Goal: Task Accomplishment & Management: Manage account settings

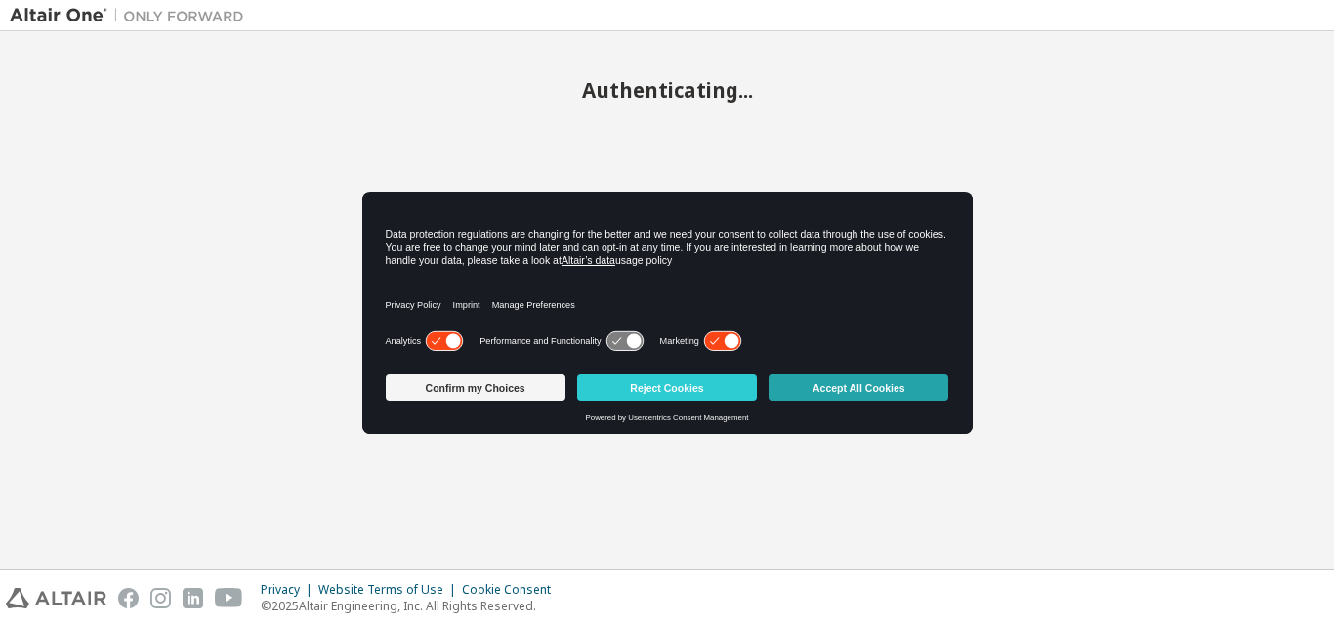
click at [899, 376] on button "Accept All Cookies" at bounding box center [859, 387] width 180 height 27
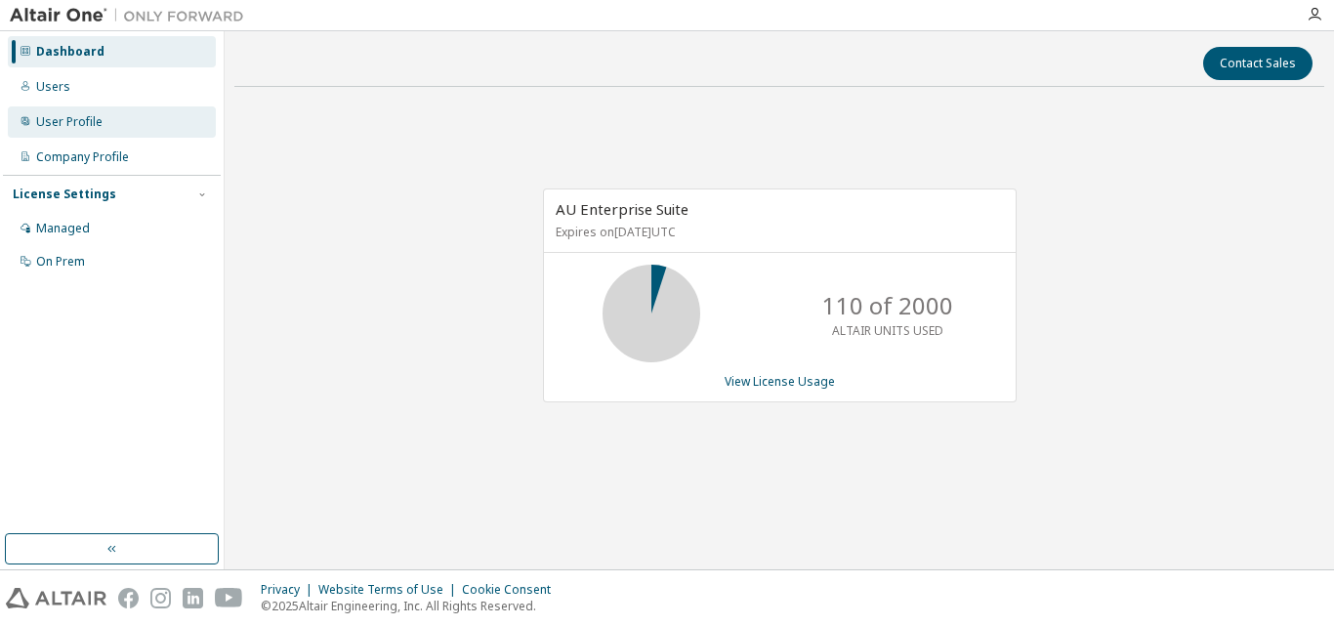
click at [71, 114] on div "User Profile" at bounding box center [69, 122] width 66 height 16
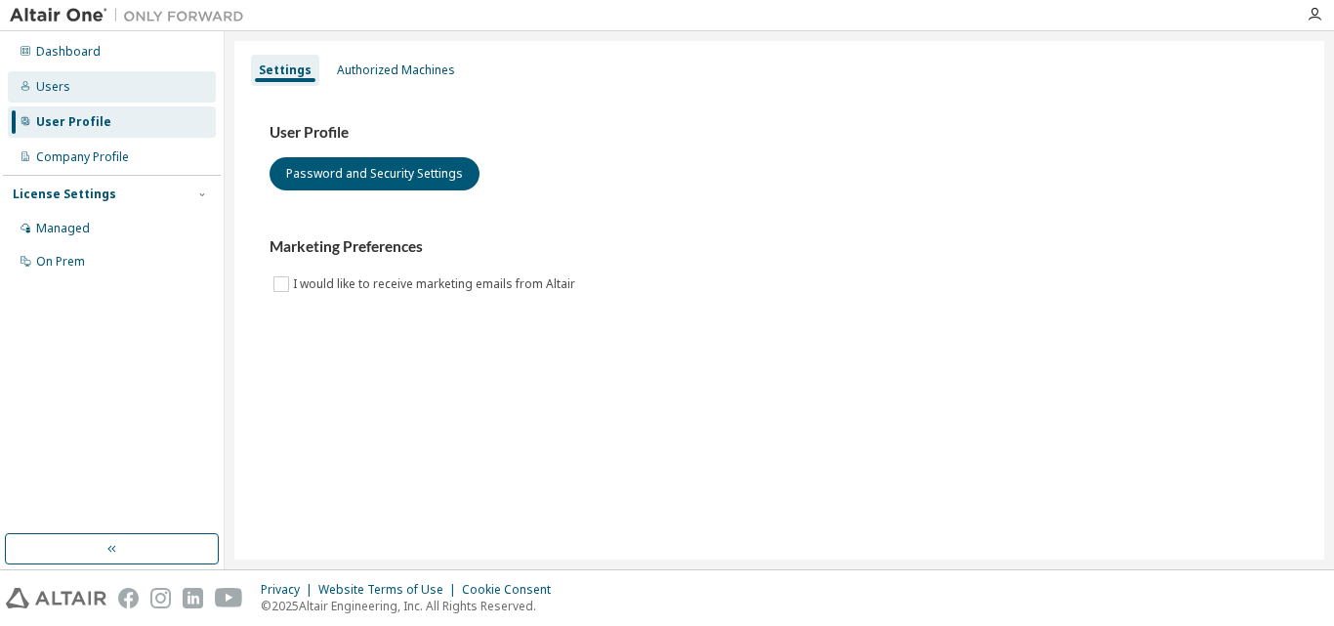
click at [49, 85] on div "Users" at bounding box center [53, 87] width 34 height 16
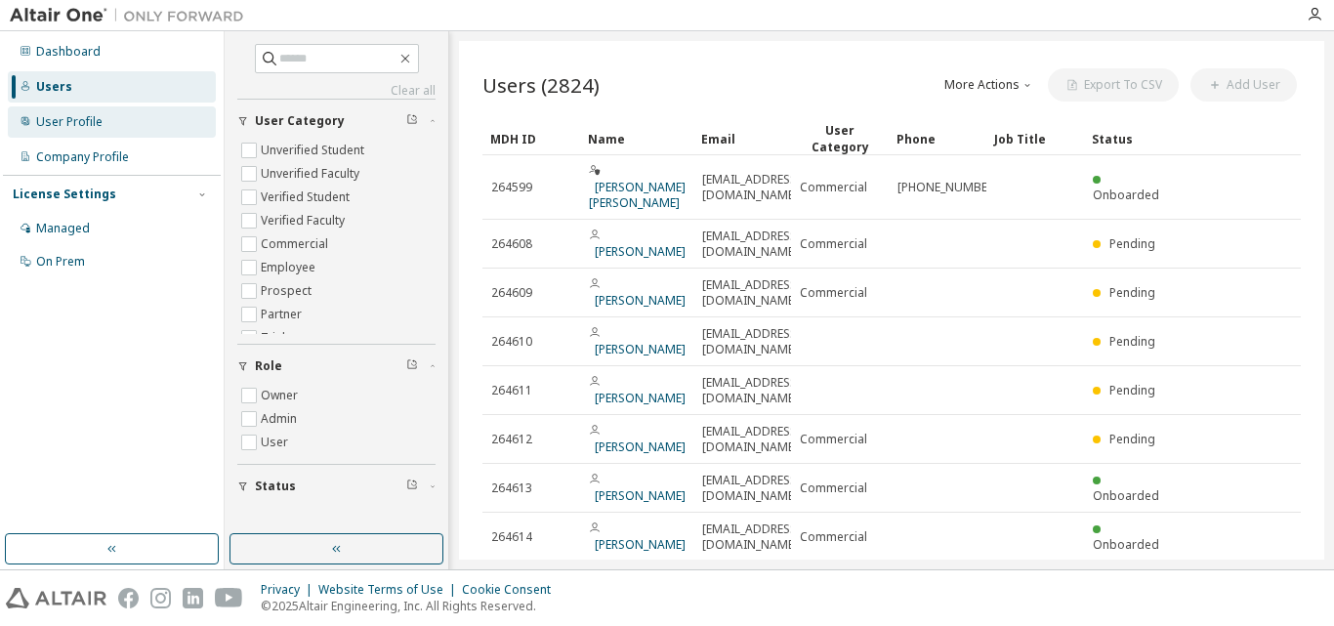
click at [51, 107] on div "User Profile" at bounding box center [112, 121] width 208 height 31
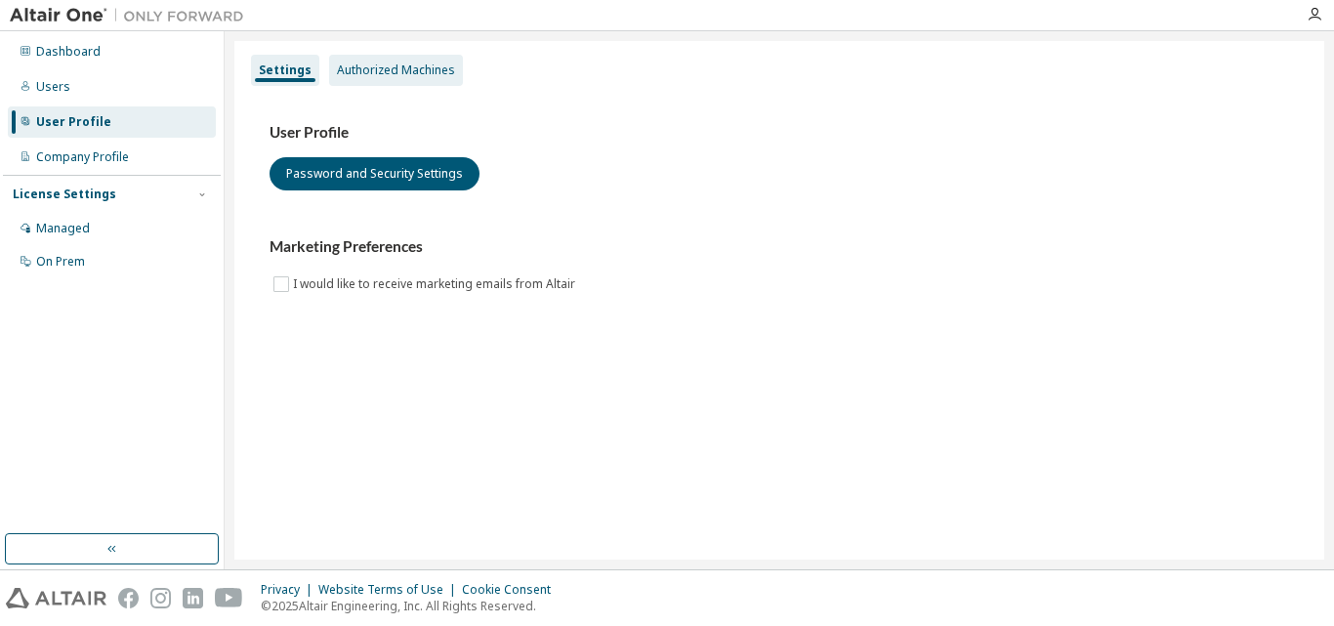
click at [389, 62] on div "Authorized Machines" at bounding box center [396, 70] width 118 height 16
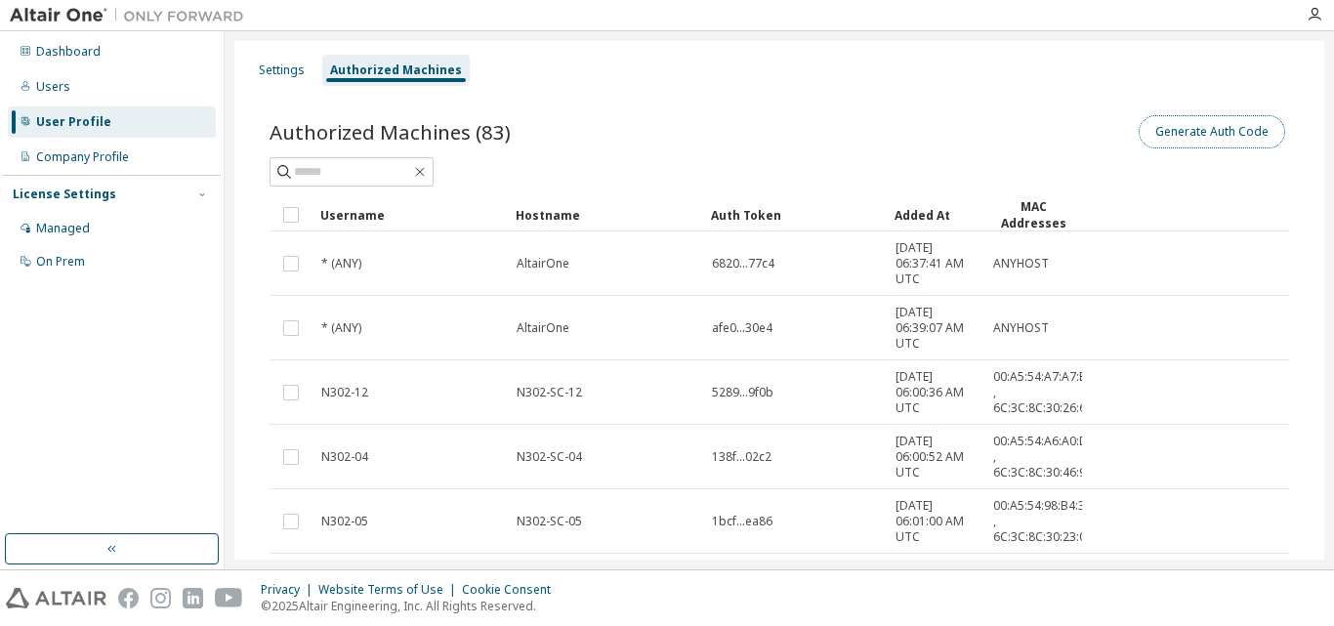
click at [1222, 146] on button "Generate Auth Code" at bounding box center [1212, 131] width 146 height 33
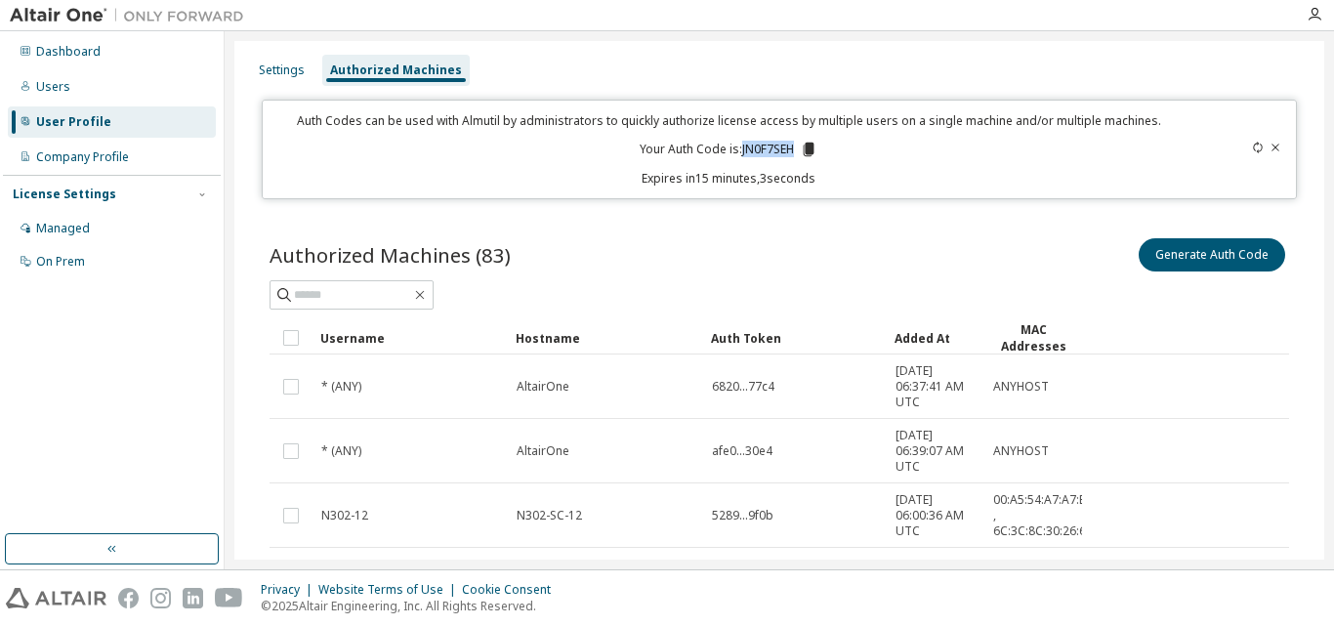
drag, startPoint x: 793, startPoint y: 150, endPoint x: 738, endPoint y: 151, distance: 54.7
click at [738, 151] on p "Your Auth Code is: JN0F7SEH" at bounding box center [729, 150] width 178 height 18
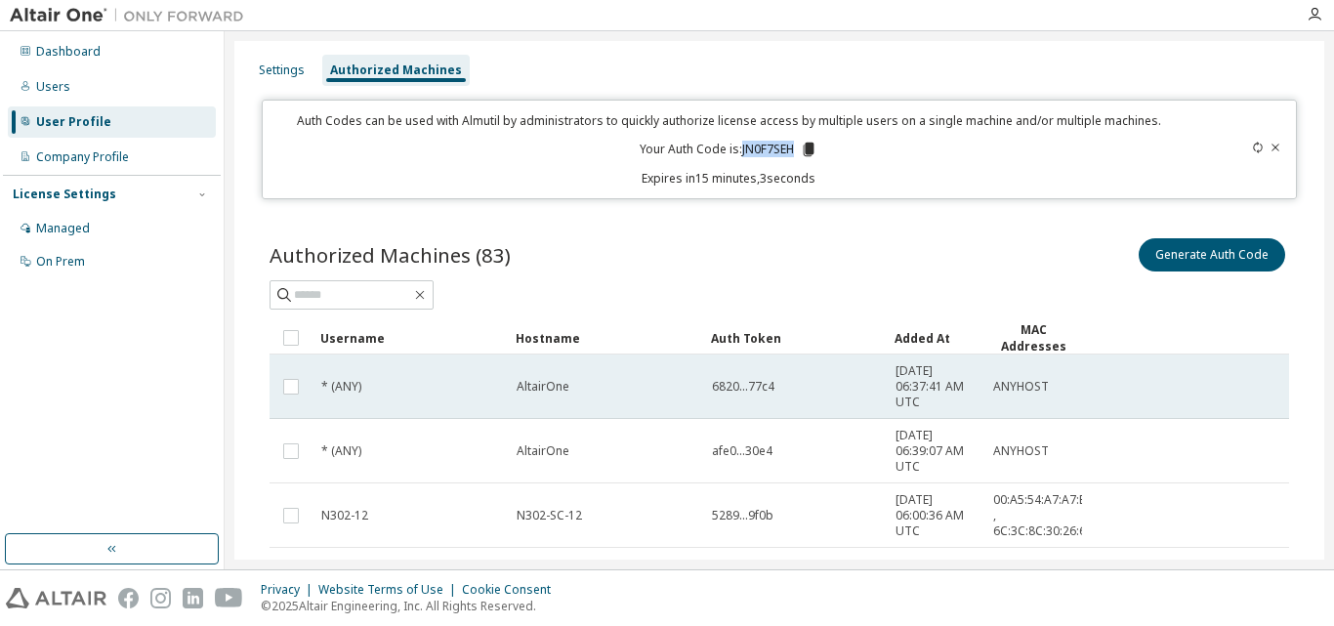
copy p "JN0F7SEH"
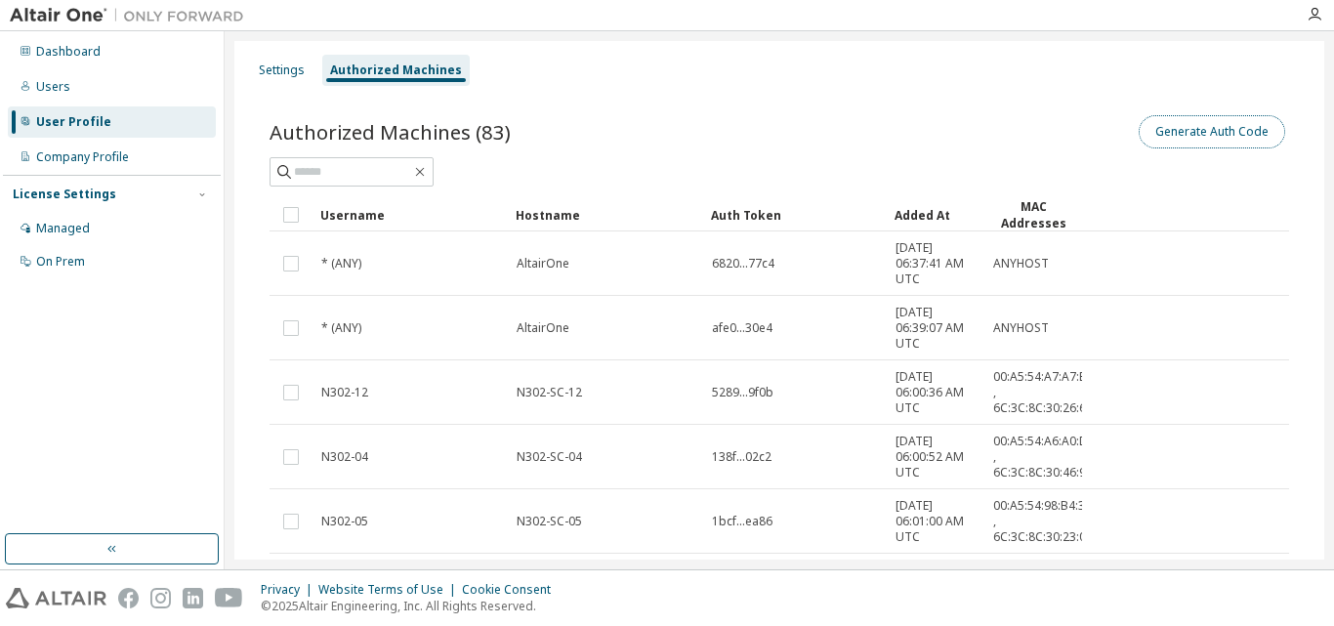
click at [1190, 120] on button "Generate Auth Code" at bounding box center [1212, 131] width 146 height 33
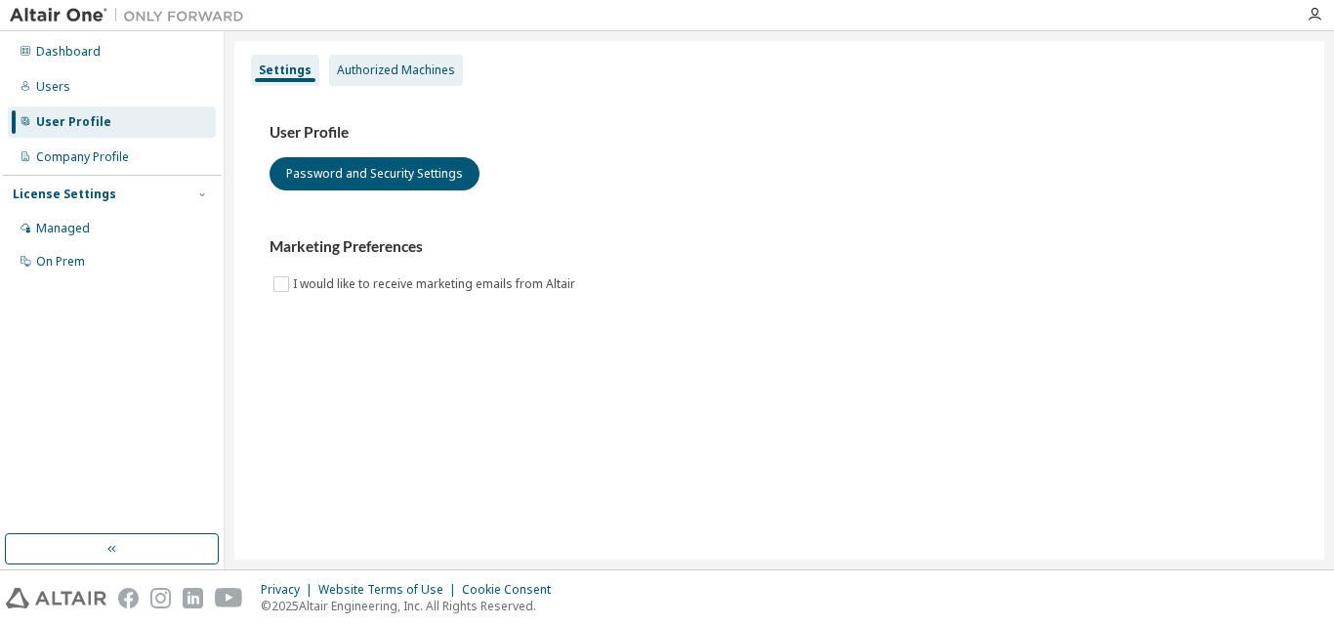
click at [383, 68] on div "Authorized Machines" at bounding box center [396, 70] width 118 height 16
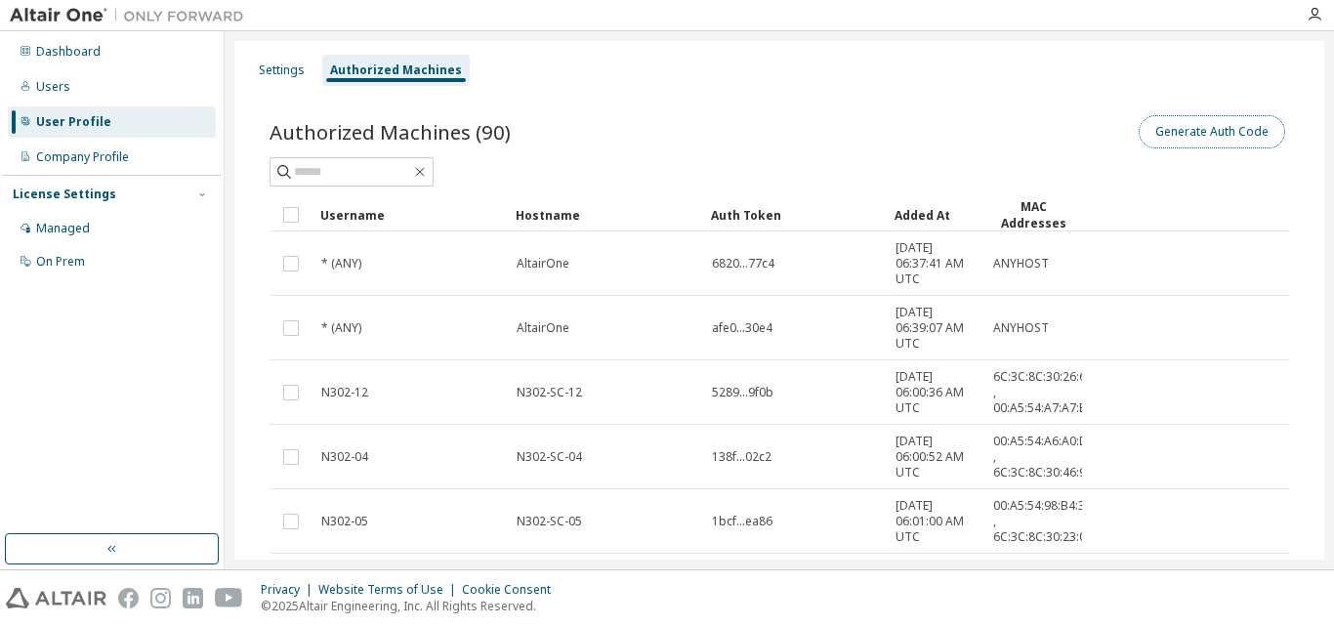
click at [1180, 129] on button "Generate Auth Code" at bounding box center [1212, 131] width 146 height 33
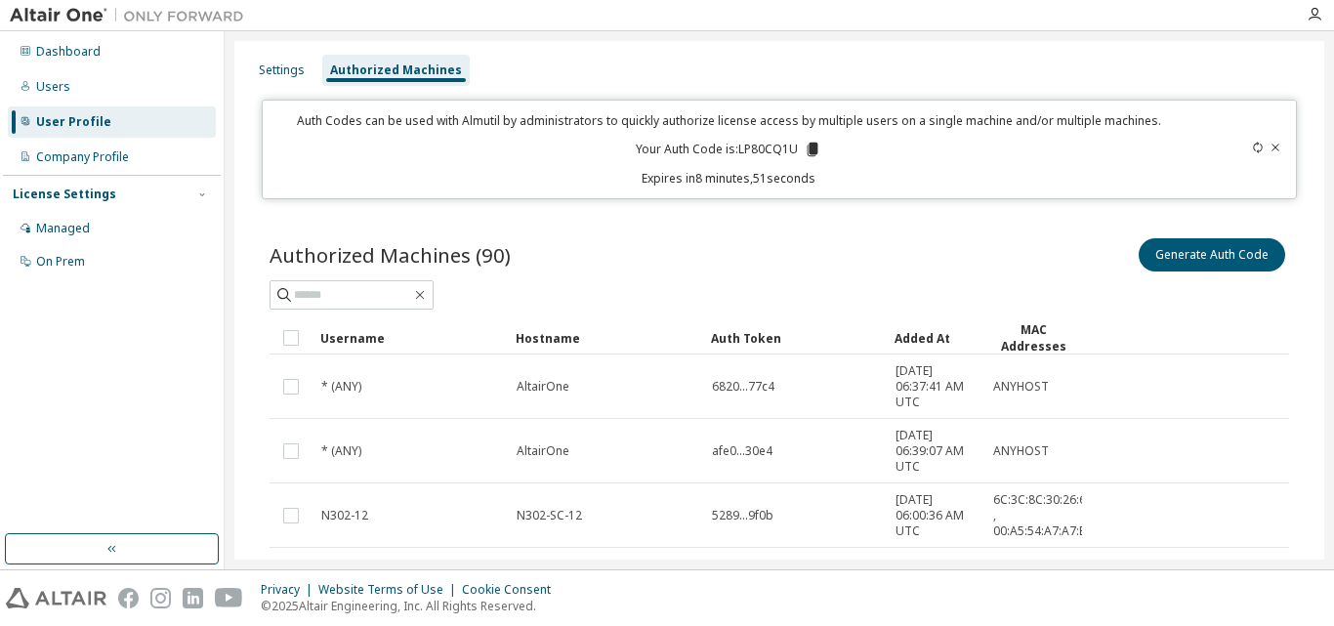
click at [1019, 251] on div "Generate Auth Code" at bounding box center [1034, 254] width 510 height 41
drag, startPoint x: 784, startPoint y: 151, endPoint x: 733, endPoint y: 151, distance: 50.8
click at [733, 151] on p "Your Auth Code is: LP80CQ1U" at bounding box center [729, 150] width 186 height 18
click at [1305, 5] on div at bounding box center [1314, 14] width 39 height 29
click at [1308, 11] on icon "button" at bounding box center [1315, 15] width 16 height 16
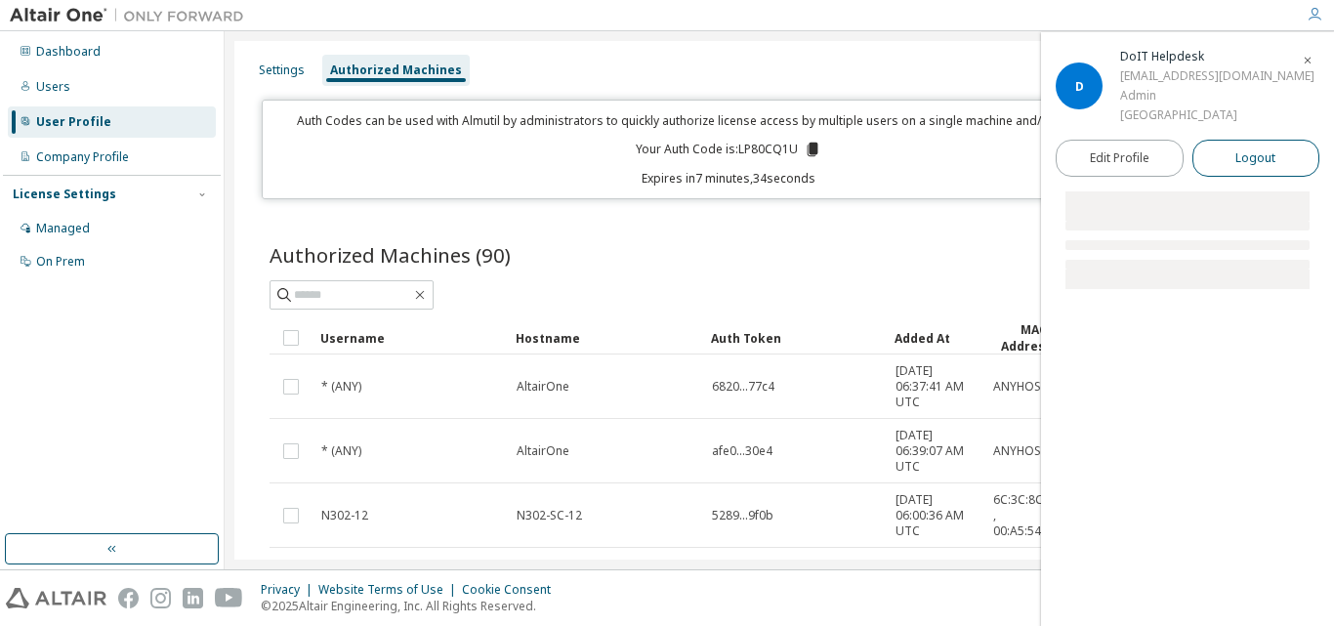
click at [1234, 149] on button "Logout" at bounding box center [1256, 158] width 128 height 37
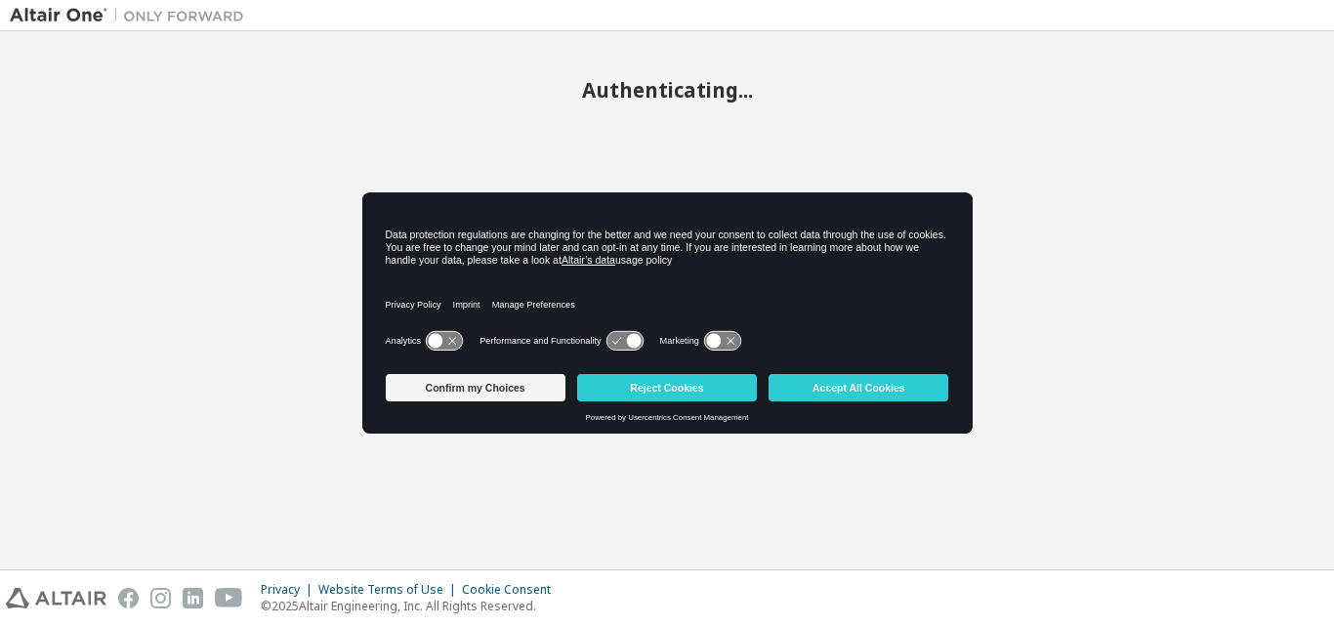
click at [835, 378] on button "Accept All Cookies" at bounding box center [859, 387] width 180 height 27
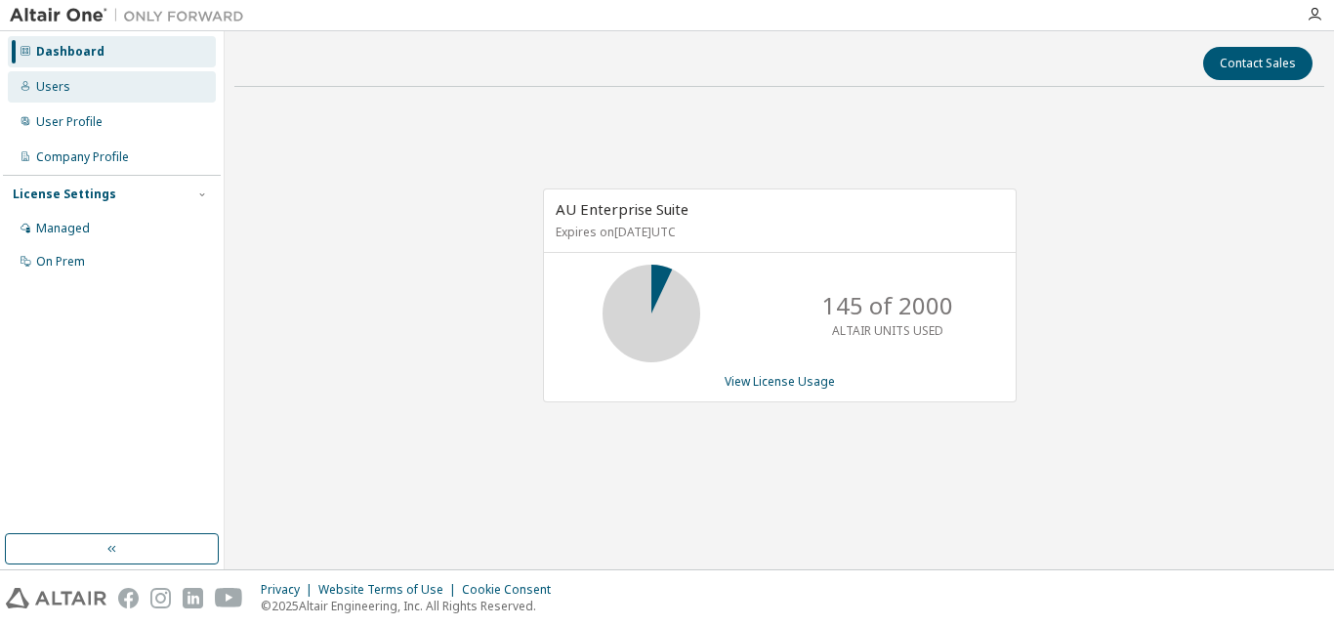
click at [62, 82] on div "Users" at bounding box center [53, 87] width 34 height 16
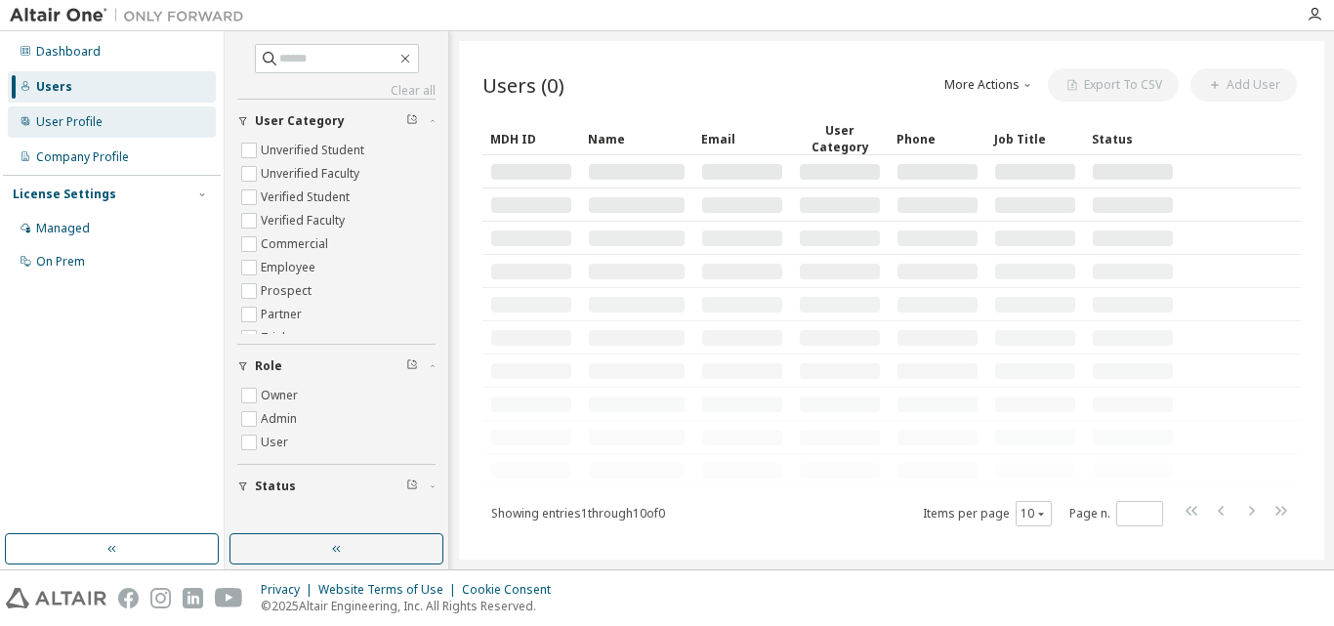
click at [64, 122] on div "User Profile" at bounding box center [69, 122] width 66 height 16
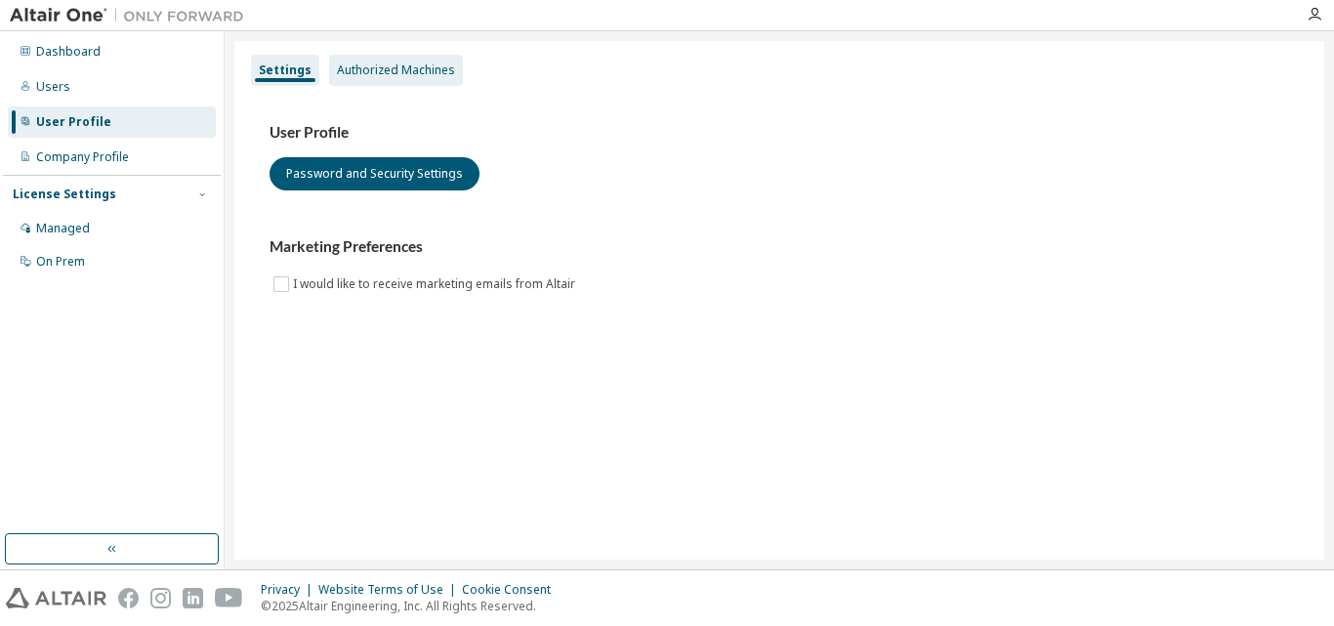
click at [406, 70] on div "Authorized Machines" at bounding box center [396, 70] width 118 height 16
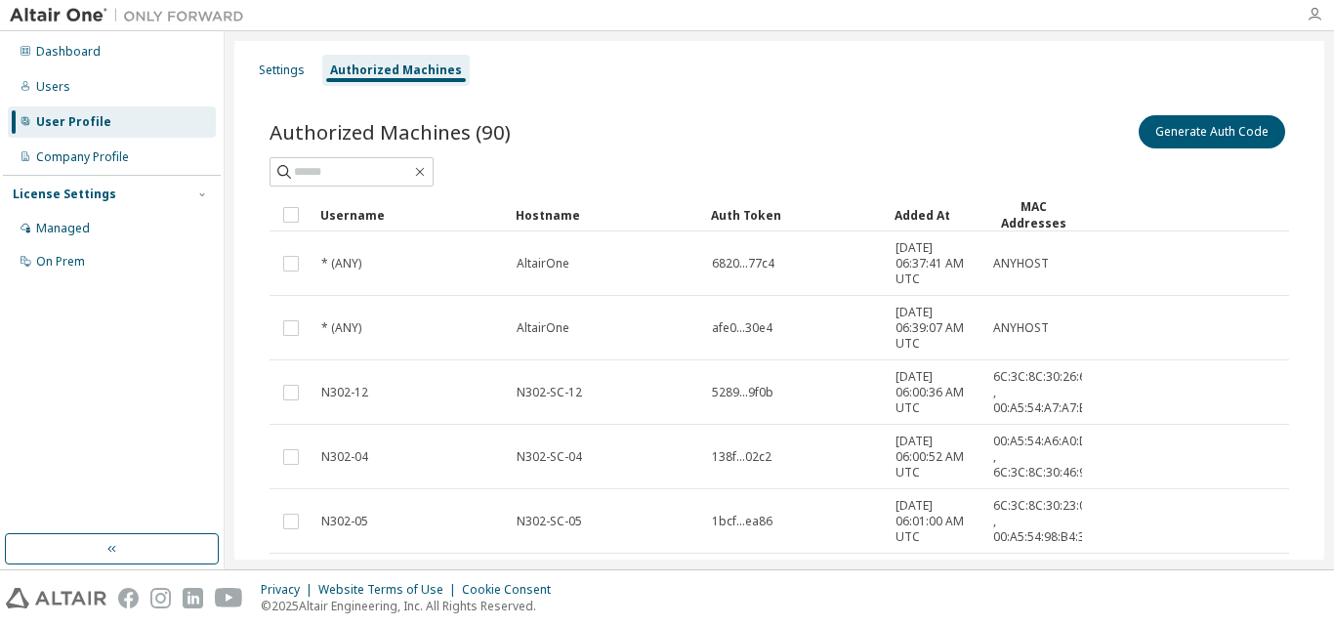
click at [1310, 12] on icon "button" at bounding box center [1315, 15] width 16 height 16
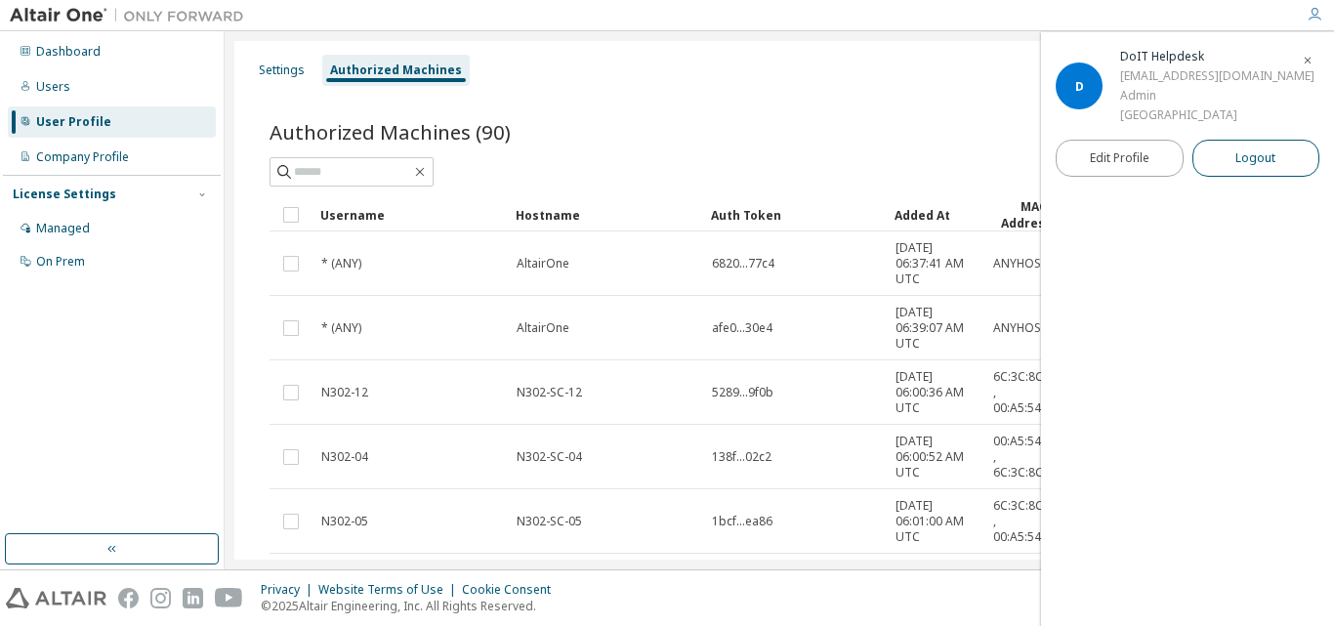
click at [1233, 165] on button "Logout" at bounding box center [1256, 158] width 128 height 37
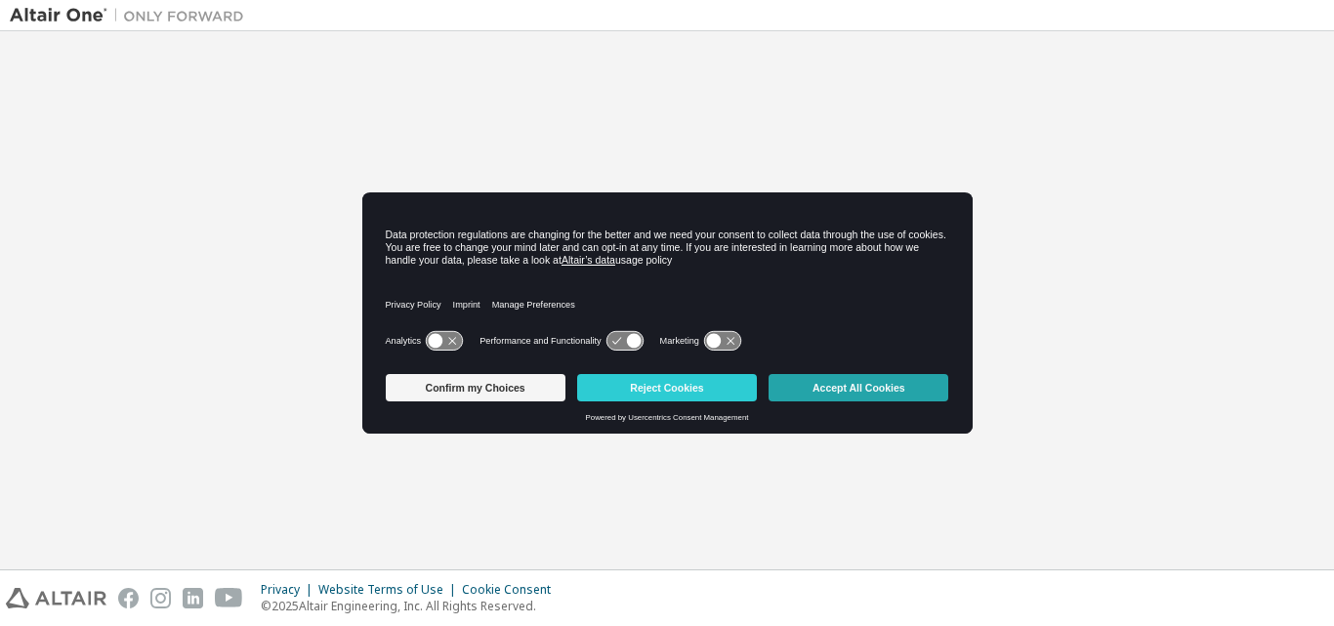
click at [887, 392] on button "Accept All Cookies" at bounding box center [859, 387] width 180 height 27
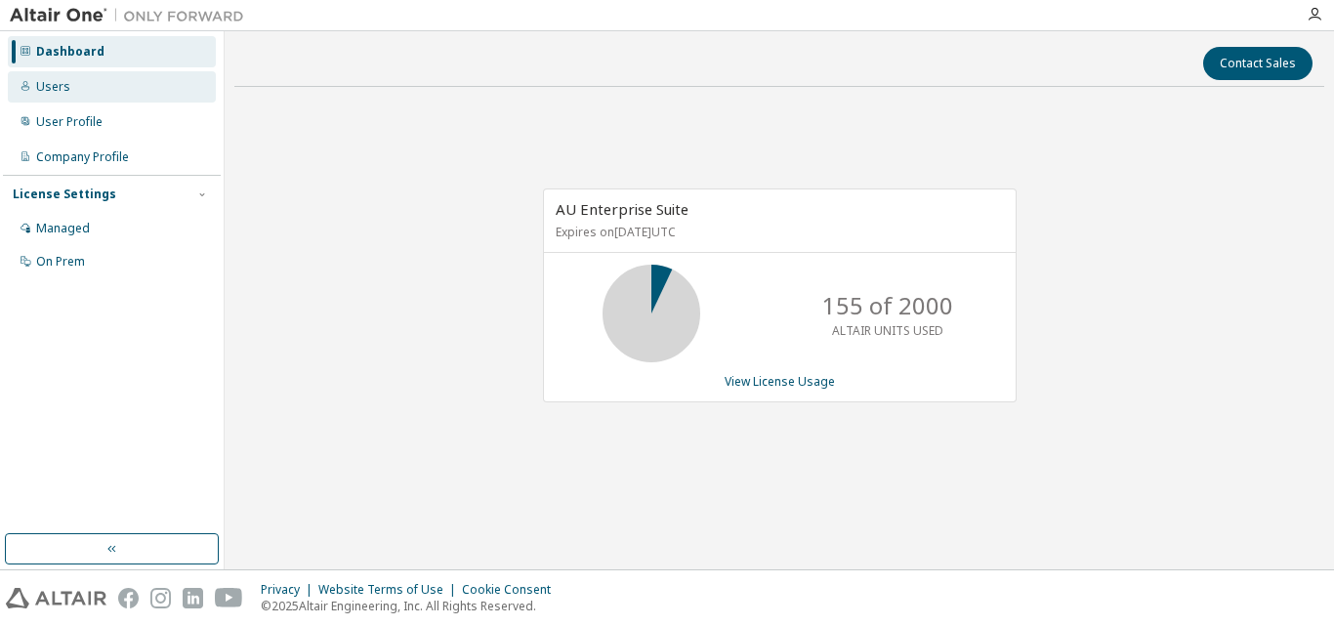
click at [62, 82] on div "Users" at bounding box center [53, 87] width 34 height 16
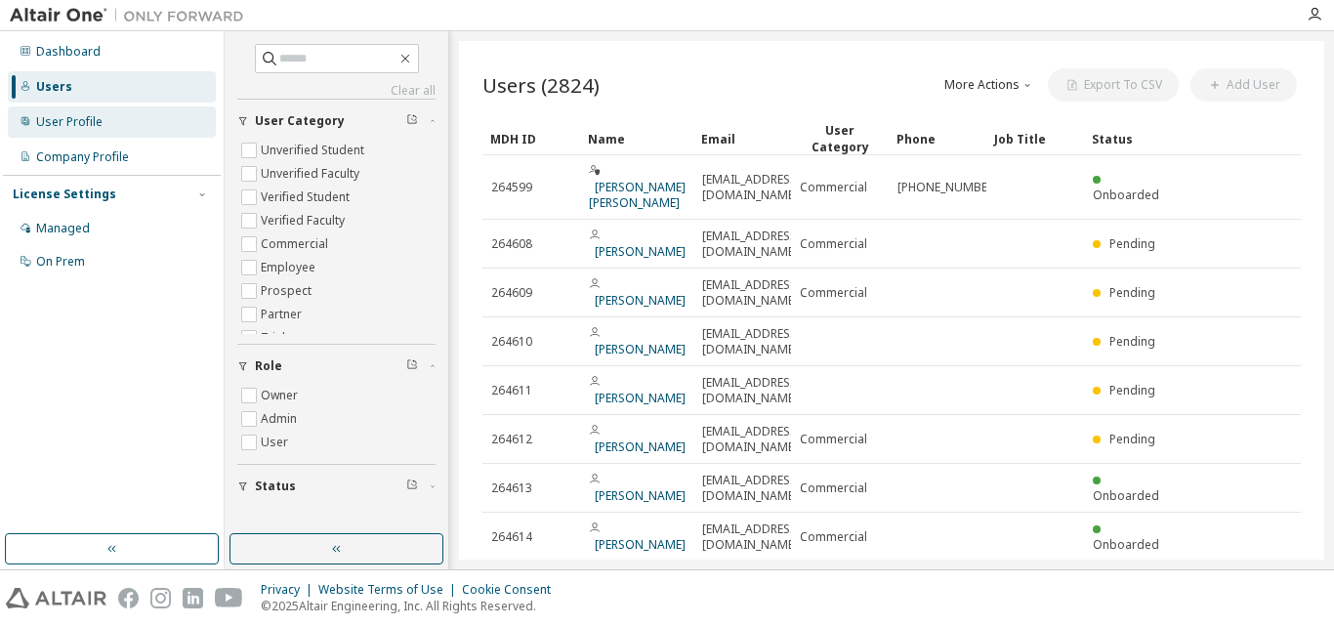
click at [61, 124] on div "User Profile" at bounding box center [69, 122] width 66 height 16
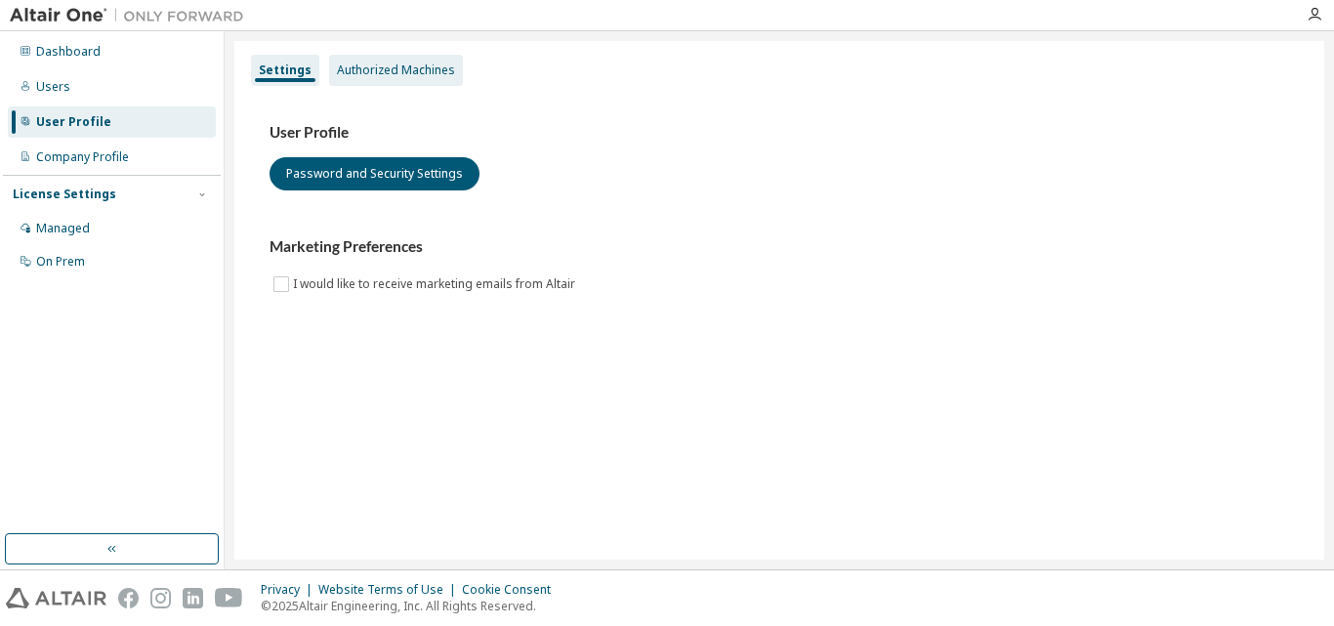
click at [401, 74] on div "Authorized Machines" at bounding box center [396, 70] width 118 height 16
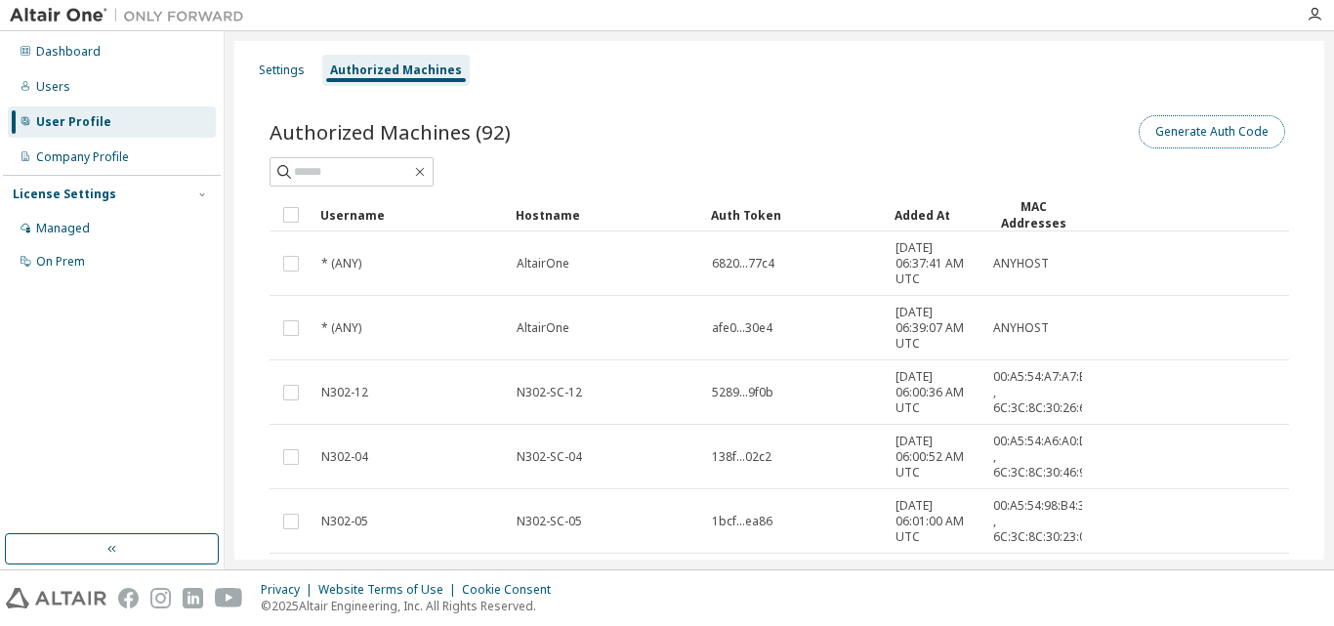
click at [1238, 133] on button "Generate Auth Code" at bounding box center [1212, 131] width 146 height 33
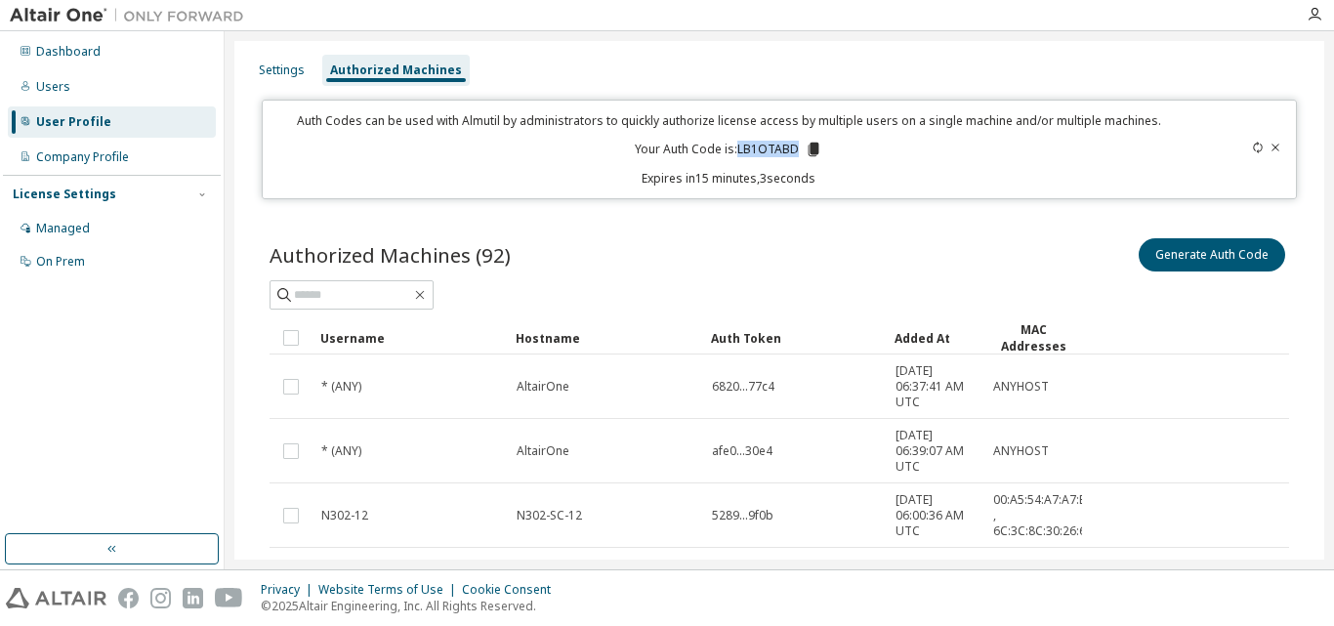
drag, startPoint x: 735, startPoint y: 152, endPoint x: 791, endPoint y: 151, distance: 55.7
click at [791, 151] on p "Your Auth Code is: LB1OTABD" at bounding box center [728, 150] width 187 height 18
copy p "LB1OTABD"
